Goal: Navigation & Orientation: Understand site structure

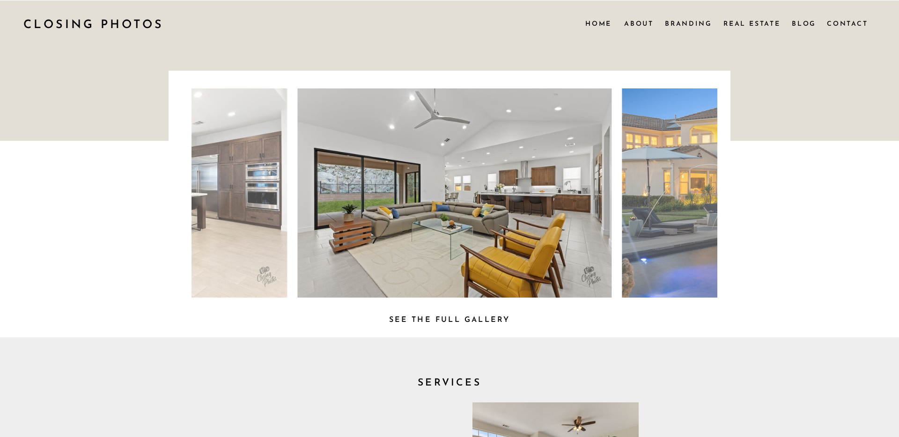
click at [672, 22] on nav "Branding" at bounding box center [689, 23] width 48 height 10
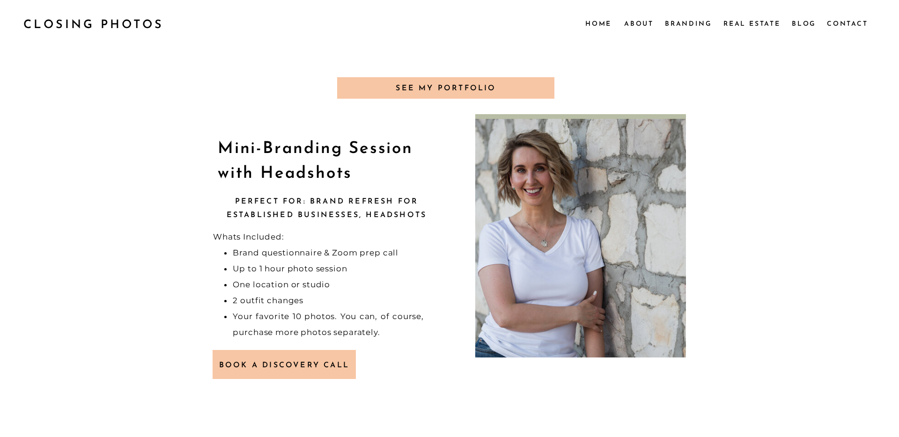
click at [797, 25] on nav "Blog" at bounding box center [803, 23] width 25 height 10
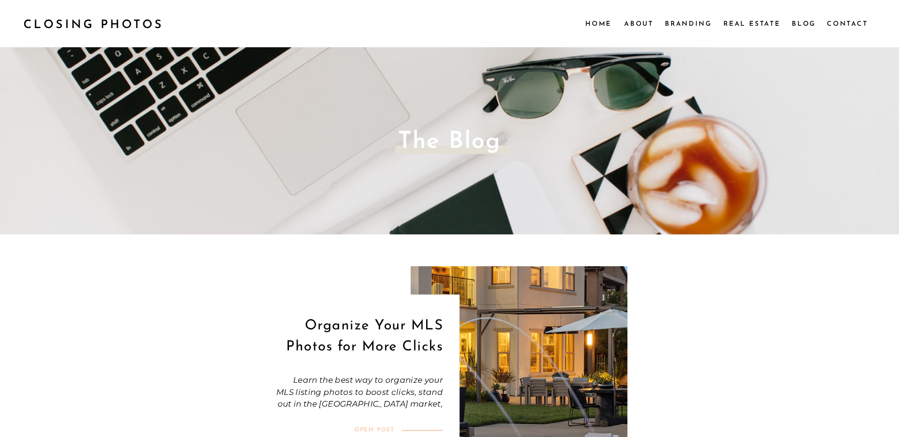
click at [683, 21] on nav "Branding" at bounding box center [689, 23] width 48 height 10
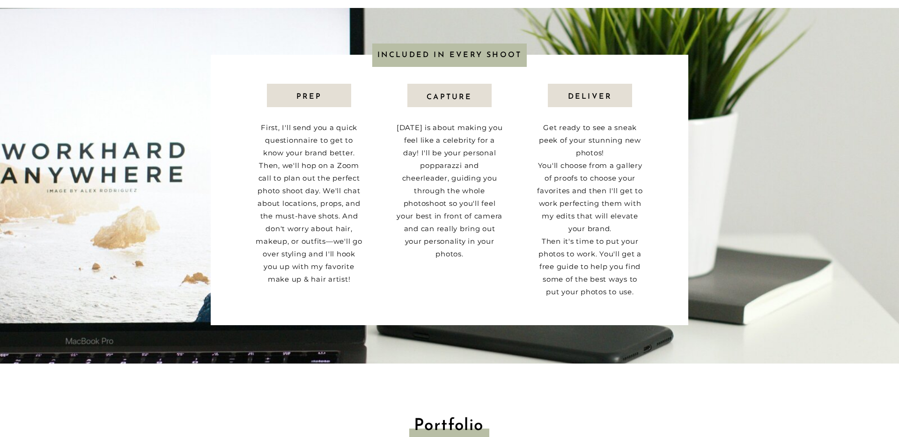
scroll to position [740, 0]
